Goal: Transaction & Acquisition: Subscribe to service/newsletter

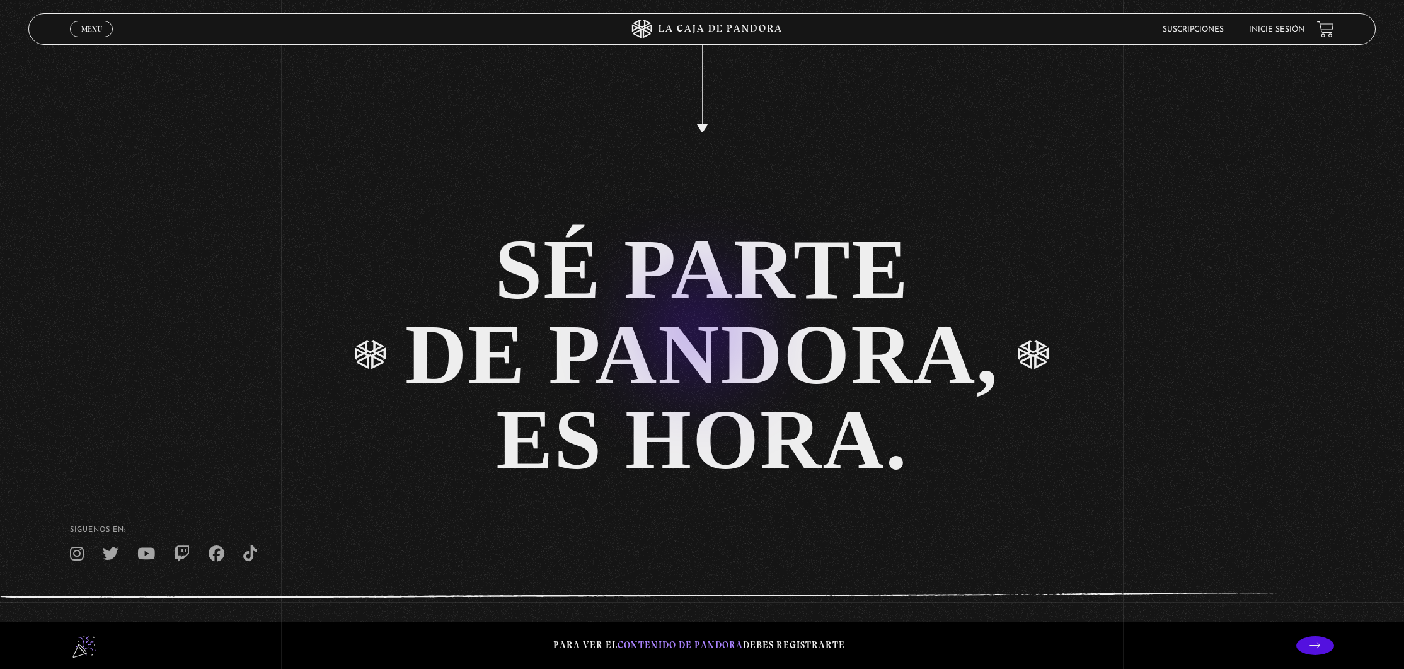
scroll to position [3352, 0]
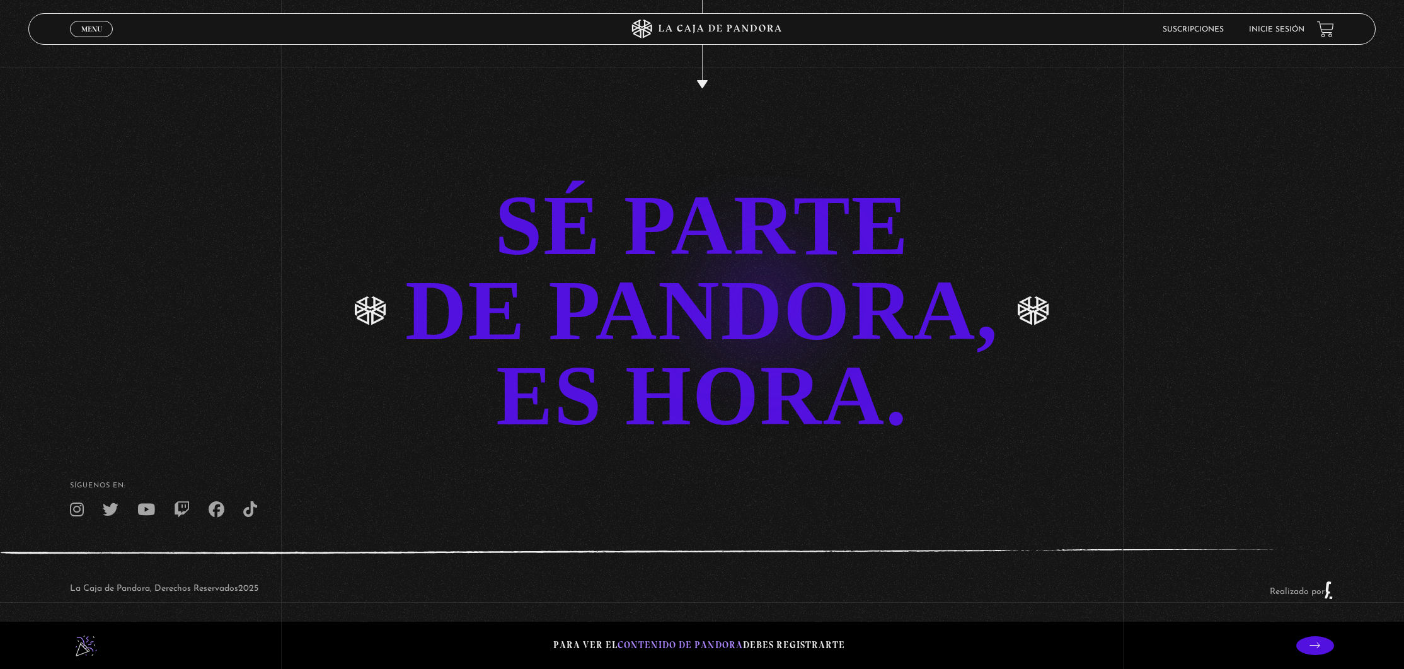
click at [744, 279] on link "SÉ PARTE DE PANDORA, ES HORA." at bounding box center [702, 310] width 1404 height 255
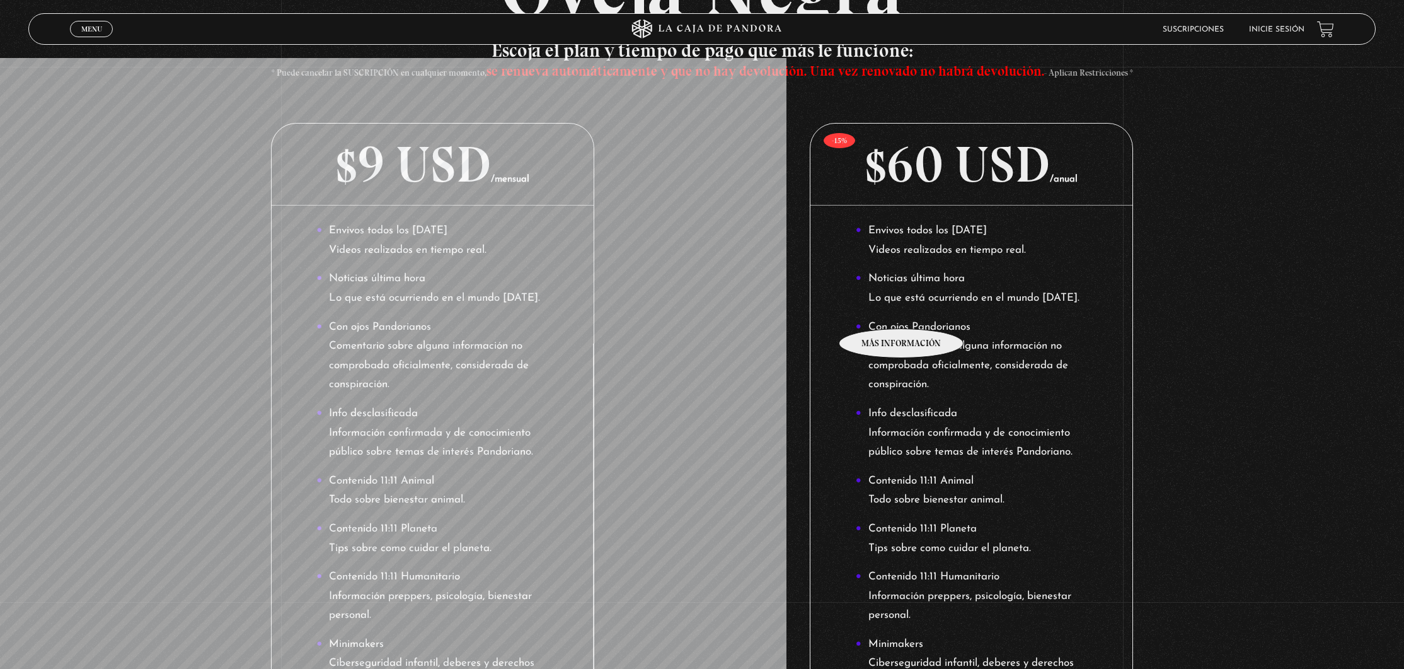
scroll to position [18, 0]
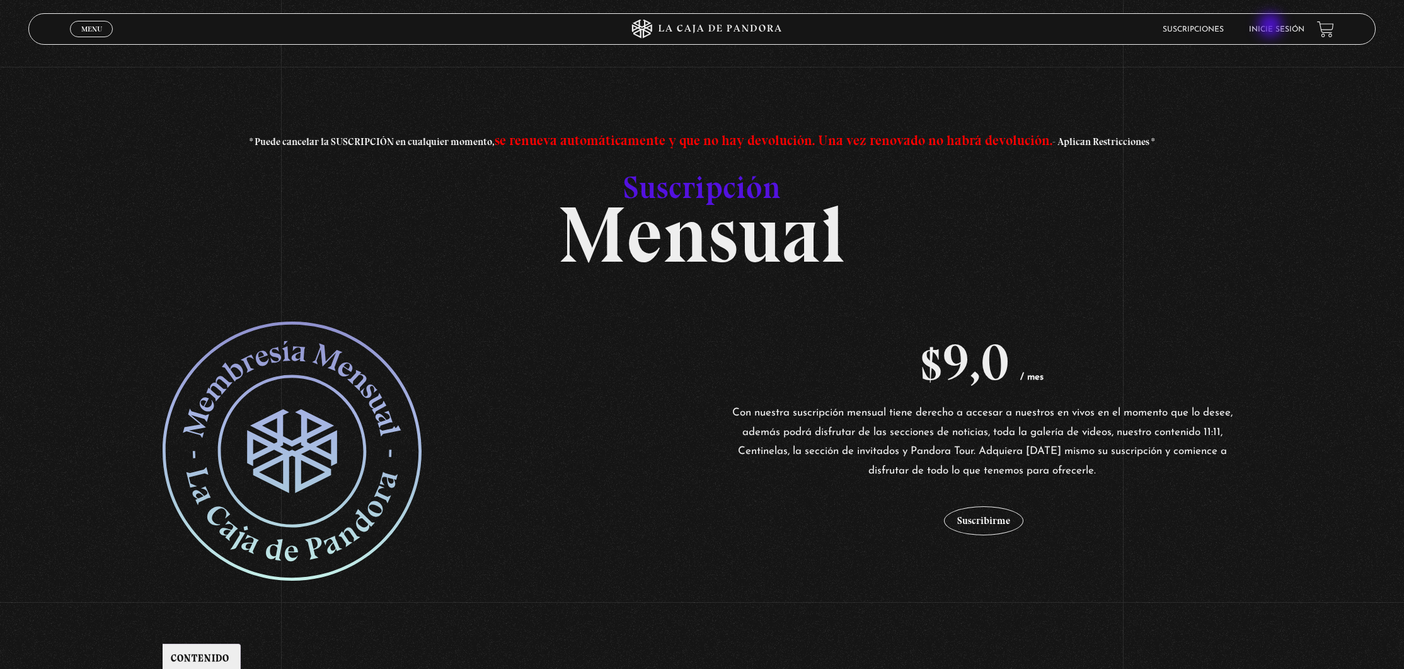
click at [1279, 27] on link "Inicie sesión" at bounding box center [1276, 30] width 55 height 8
